Goal: Check status: Check status

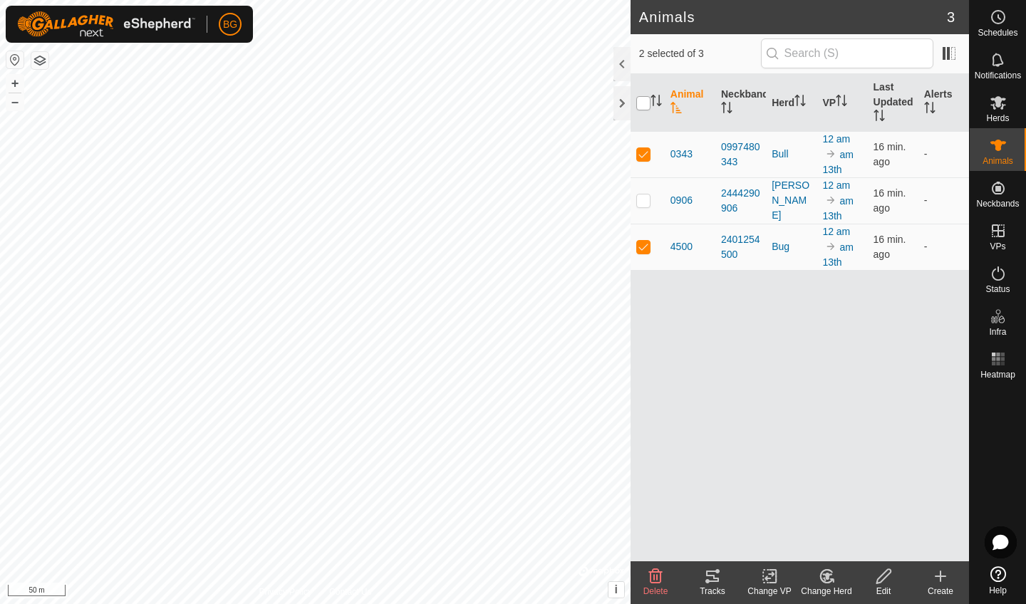
click at [638, 200] on p-checkbox at bounding box center [643, 199] width 14 height 11
checkbox input "true"
click at [645, 98] on input "checkbox" at bounding box center [643, 103] width 14 height 14
checkbox input "false"
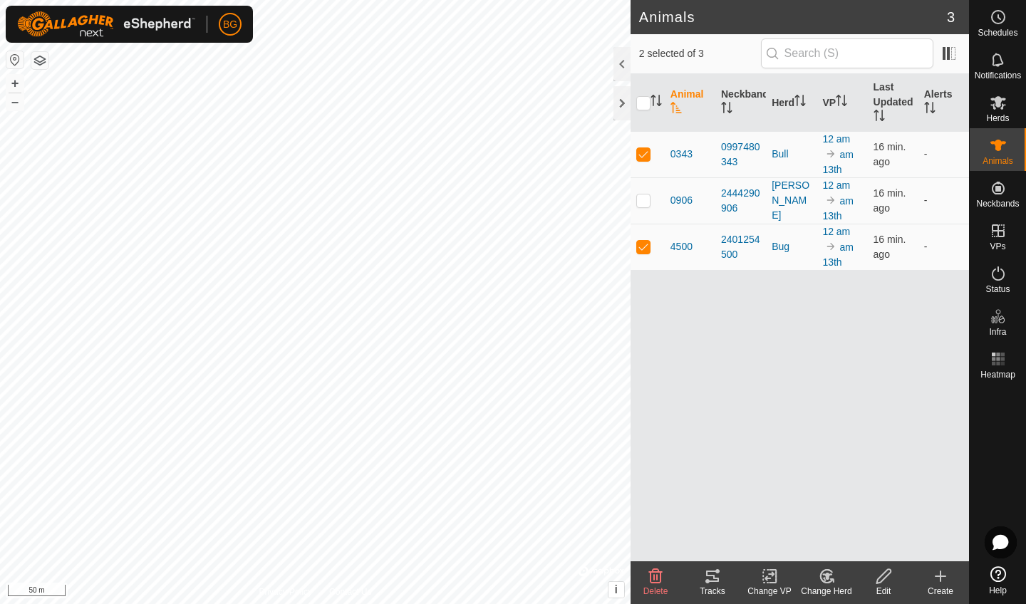
checkbox input "false"
click at [646, 96] on input "checkbox" at bounding box center [643, 103] width 14 height 14
checkbox input "true"
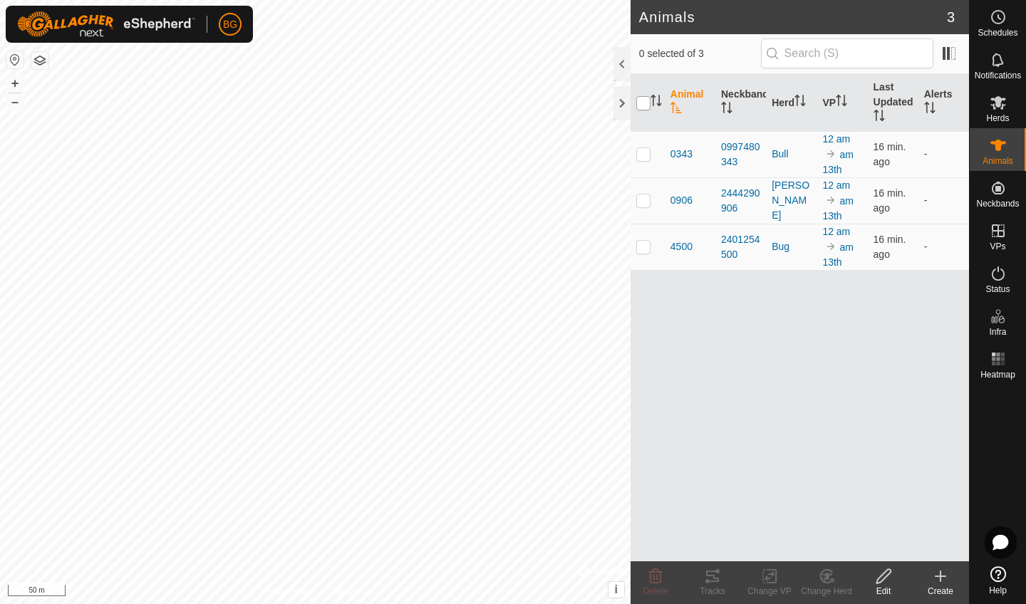
checkbox input "true"
click at [718, 594] on div "Tracks" at bounding box center [712, 591] width 57 height 13
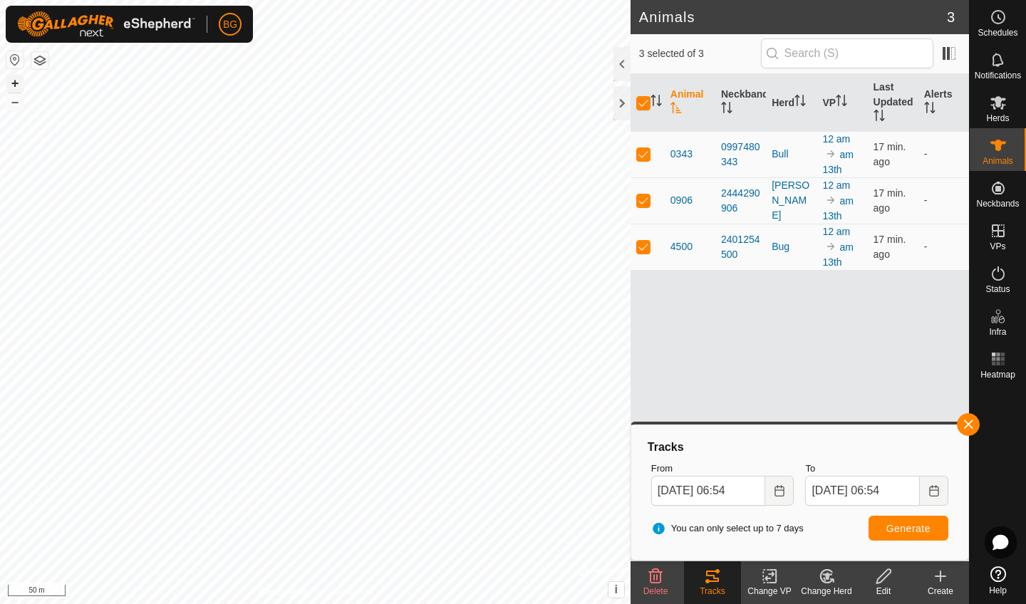
click at [22, 87] on button "+" at bounding box center [14, 83] width 17 height 17
click at [934, 493] on icon "Choose Date" at bounding box center [933, 490] width 11 height 11
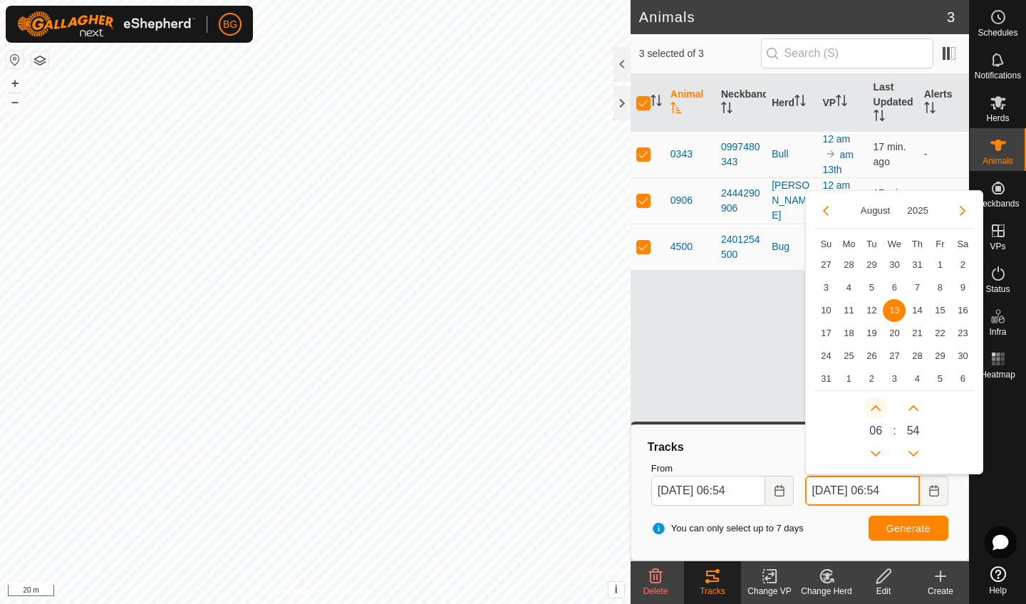
click at [877, 408] on button "Next Hour" at bounding box center [875, 408] width 23 height 23
click at [912, 407] on button "Next Minute" at bounding box center [913, 408] width 23 height 23
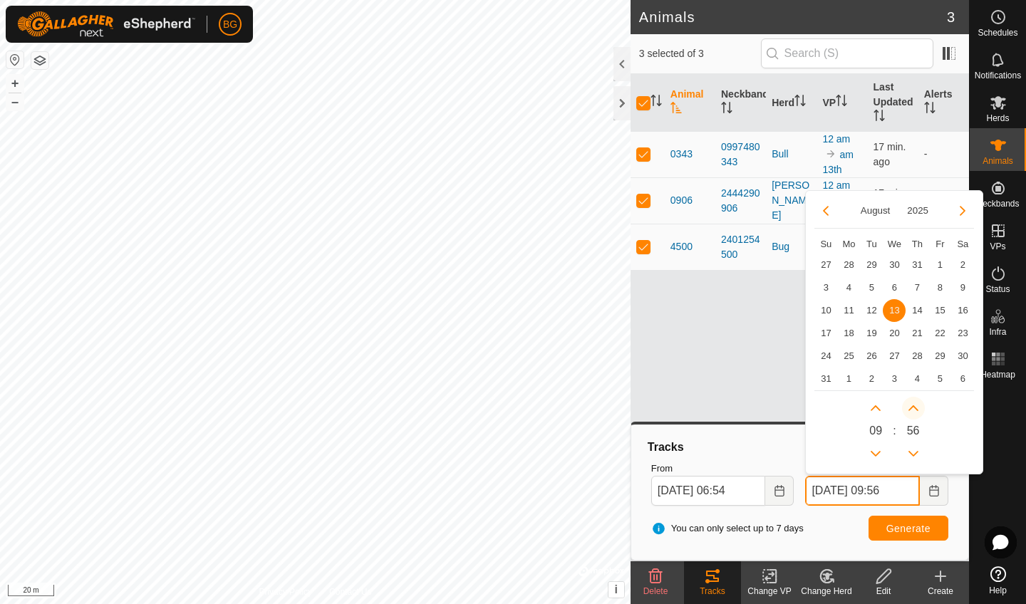
click at [912, 407] on icon "Next Minute" at bounding box center [912, 407] width 11 height 11
click at [912, 407] on button "Next Minute" at bounding box center [913, 408] width 23 height 23
click at [912, 407] on icon "Next Minute" at bounding box center [912, 407] width 11 height 11
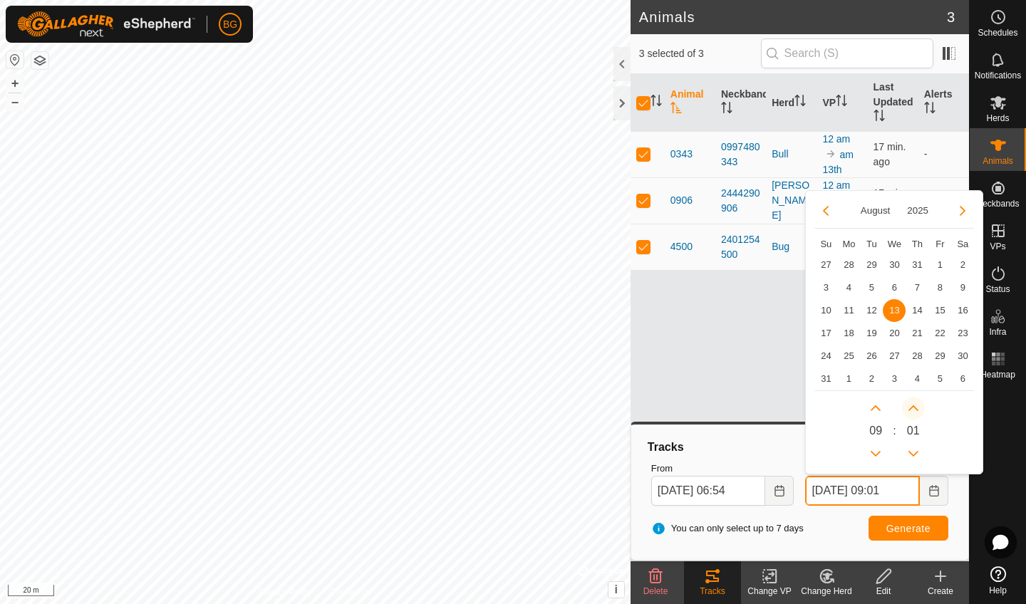
click at [912, 407] on icon "Next Minute" at bounding box center [912, 407] width 11 height 11
click at [912, 407] on button "Next Minute" at bounding box center [913, 408] width 23 height 23
click at [912, 407] on icon "Next Minute" at bounding box center [912, 407] width 11 height 11
click at [912, 407] on button "Next Minute" at bounding box center [913, 408] width 23 height 23
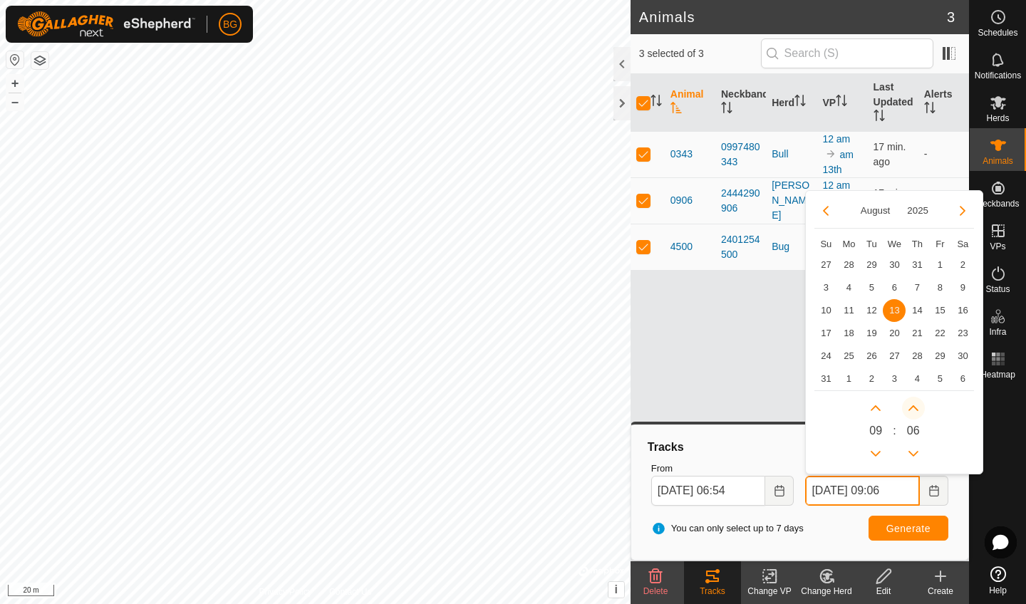
click at [912, 407] on icon "Next Minute" at bounding box center [912, 407] width 11 height 11
click at [912, 407] on button "Next Minute" at bounding box center [913, 408] width 23 height 23
click at [912, 407] on icon "Next Minute" at bounding box center [912, 407] width 11 height 11
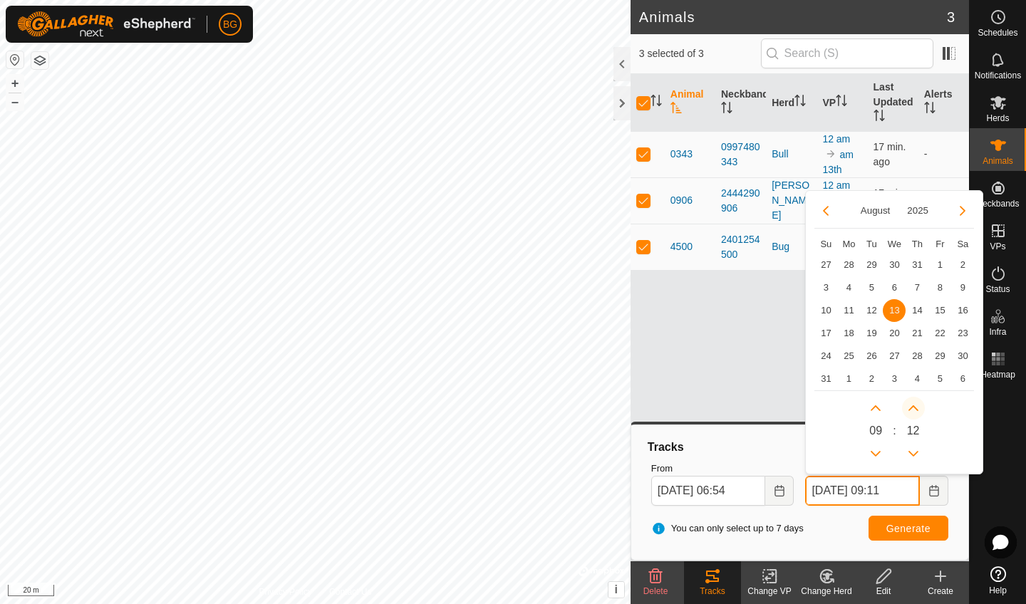
click at [912, 407] on button "Next Minute" at bounding box center [913, 408] width 23 height 23
click at [912, 407] on icon "Next Minute" at bounding box center [912, 407] width 11 height 11
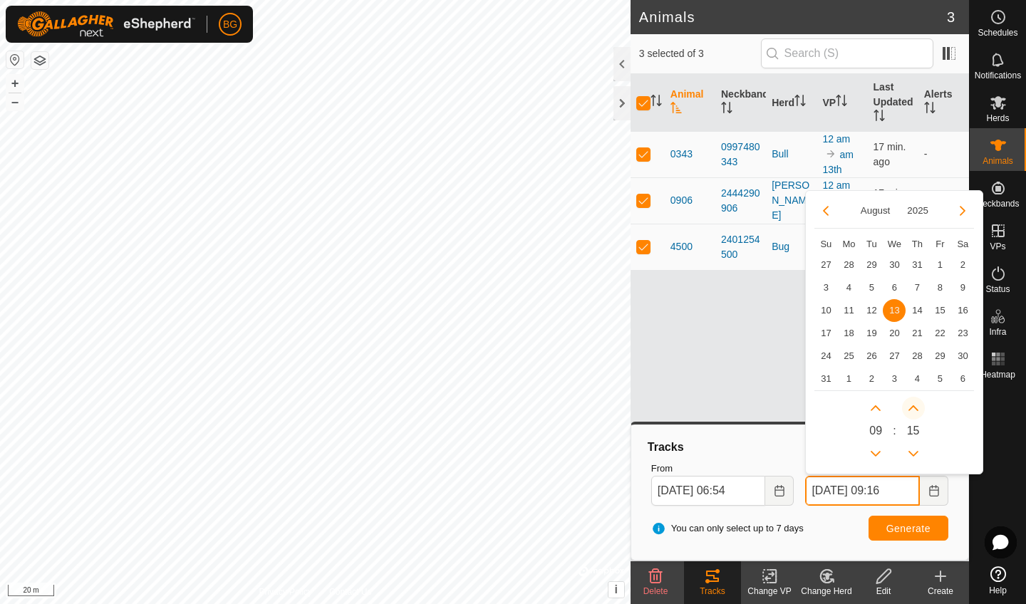
click at [912, 407] on icon "Next Minute" at bounding box center [912, 407] width 11 height 11
drag, startPoint x: 912, startPoint y: 407, endPoint x: 904, endPoint y: -37, distance: 444.5
click at [904, 0] on html "BG Schedules Notifications Herds Animals Neckbands VPs Status Infra Heatmap Hel…" at bounding box center [513, 302] width 1026 height 604
type input "[DATE] 09:19"
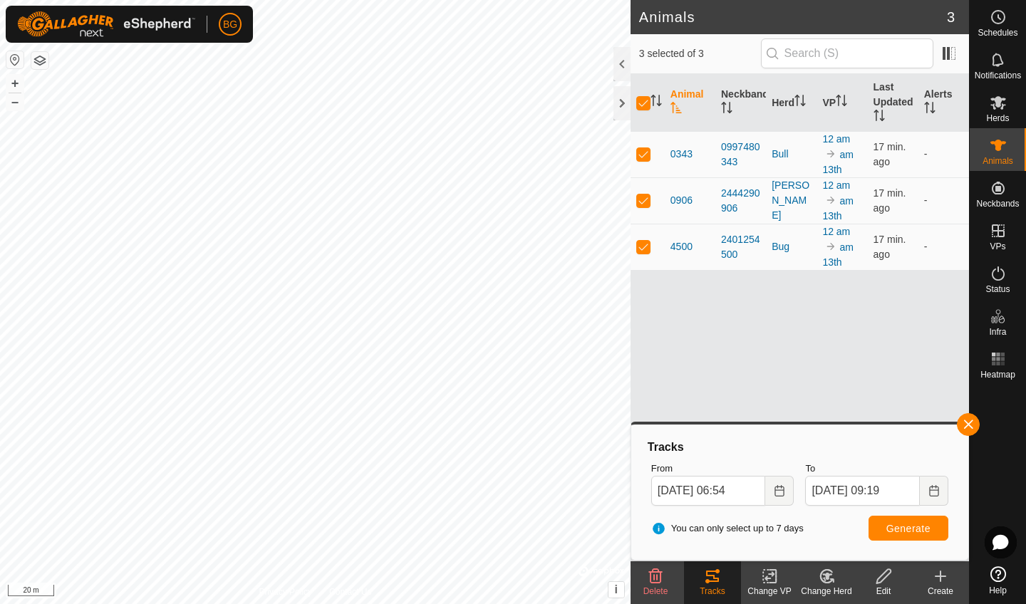
click at [907, 524] on span "Generate" at bounding box center [908, 528] width 44 height 11
